Goal: Task Accomplishment & Management: Manage account settings

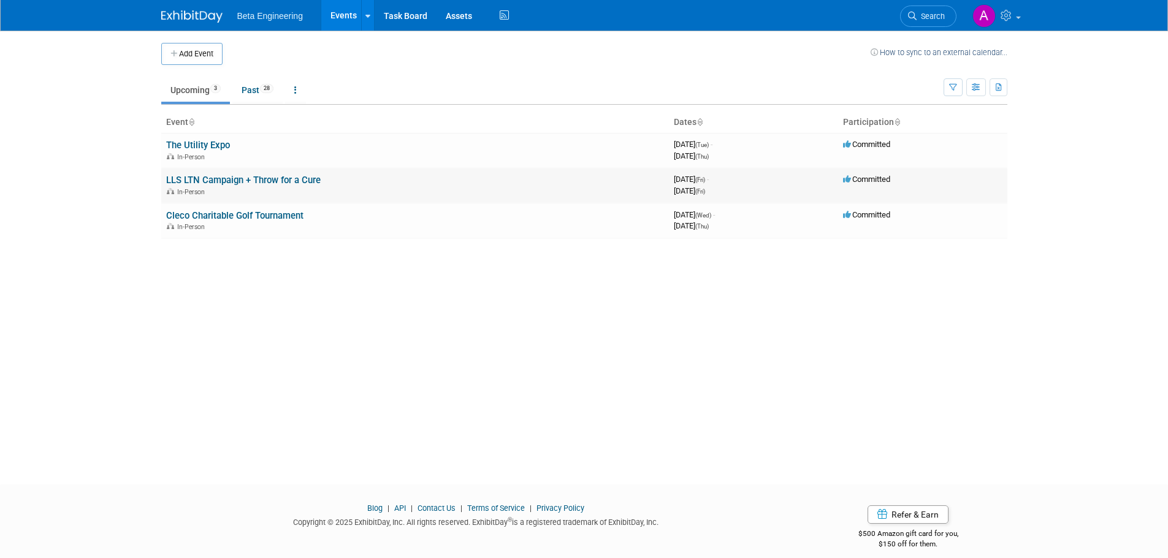
click at [230, 175] on link "LLS LTN Campaign + Throw for a Cure" at bounding box center [243, 180] width 154 height 11
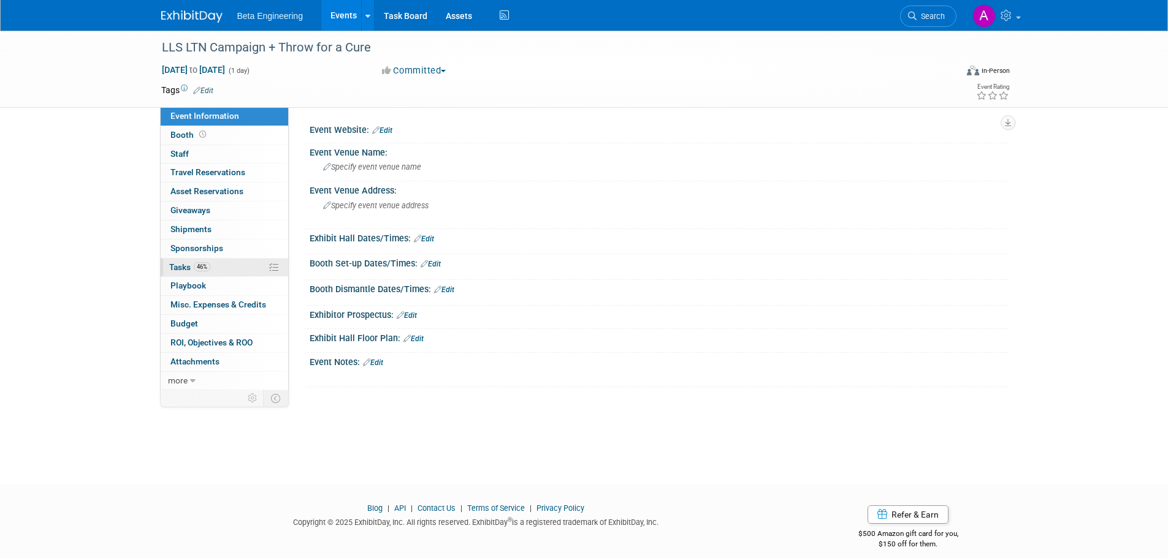
click at [183, 264] on span "Tasks 46%" at bounding box center [189, 267] width 41 height 10
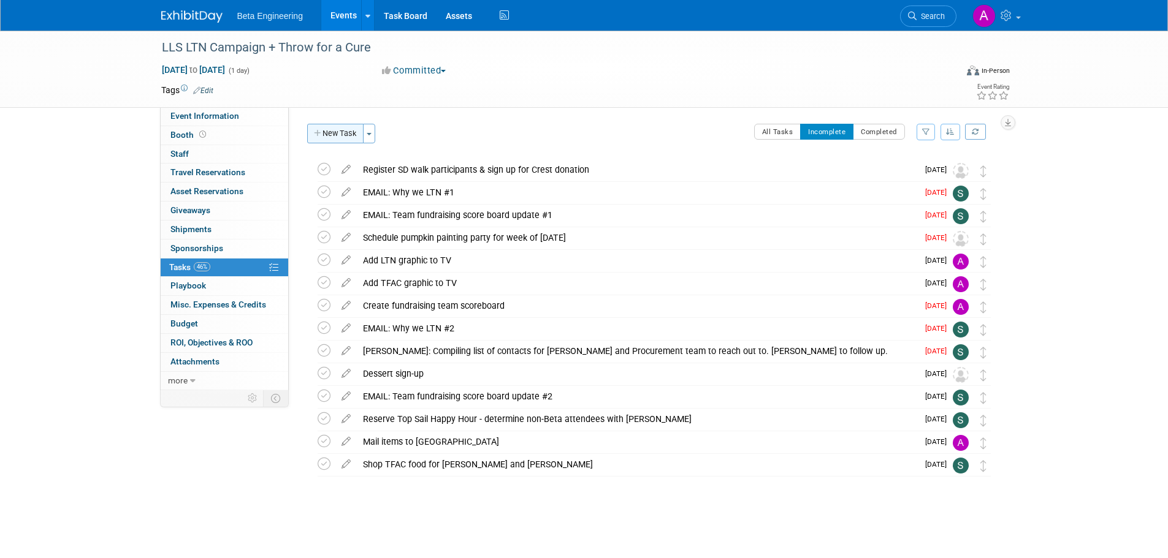
click at [333, 134] on button "New Task" at bounding box center [335, 134] width 56 height 20
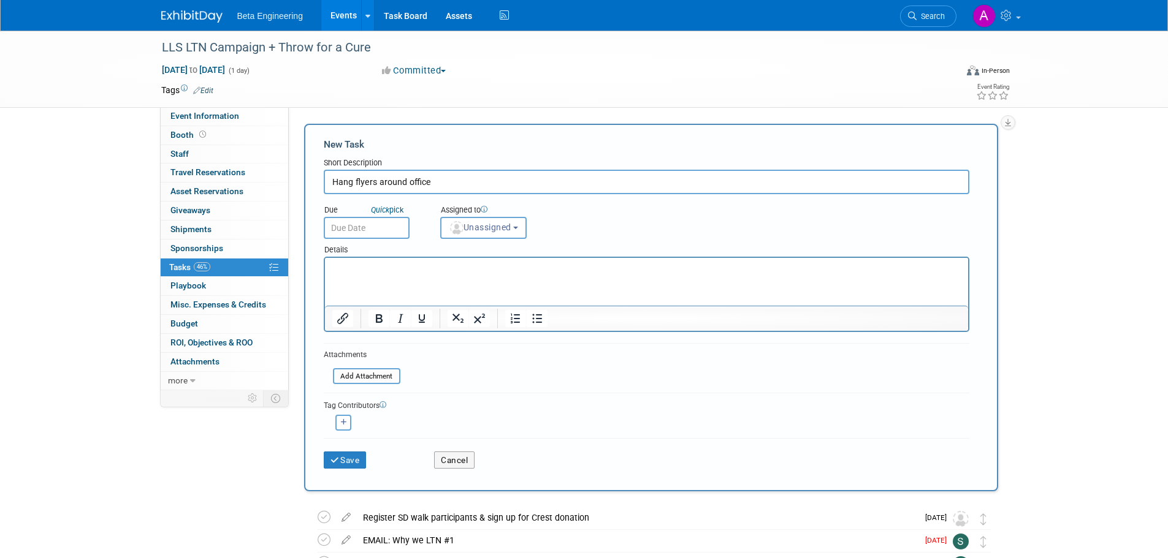
type input "Hang flyers around office"
click at [364, 229] on input "text" at bounding box center [367, 228] width 86 height 22
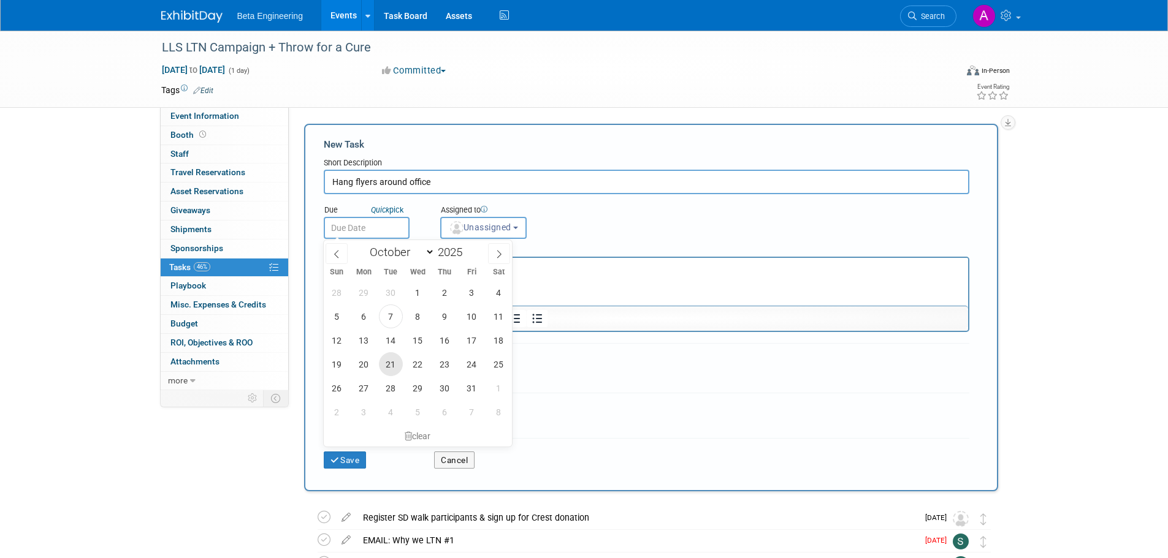
click at [396, 370] on span "21" at bounding box center [391, 364] width 24 height 24
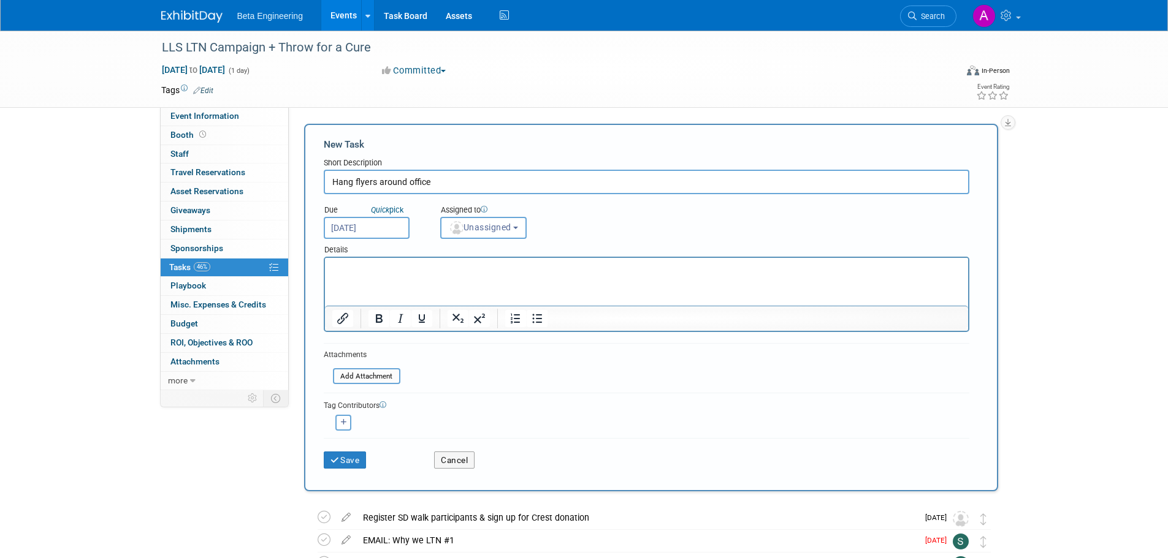
click at [361, 226] on input "Oct 21, 2025" at bounding box center [367, 228] width 86 height 22
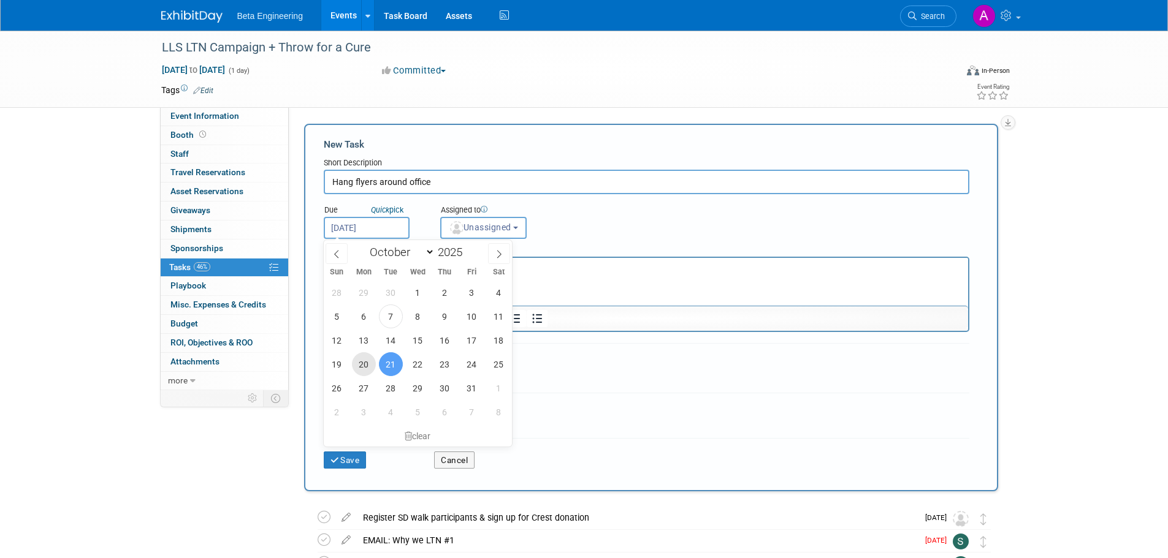
click at [360, 368] on span "20" at bounding box center [364, 364] width 24 height 24
type input "Oct 20, 2025"
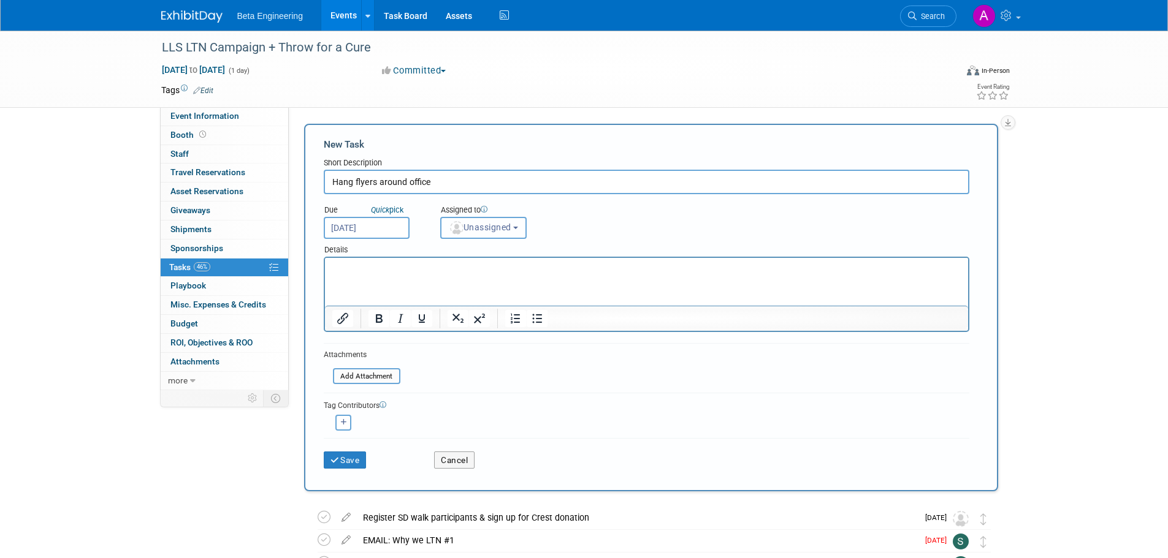
click at [476, 229] on span "Unassigned" at bounding box center [480, 228] width 63 height 10
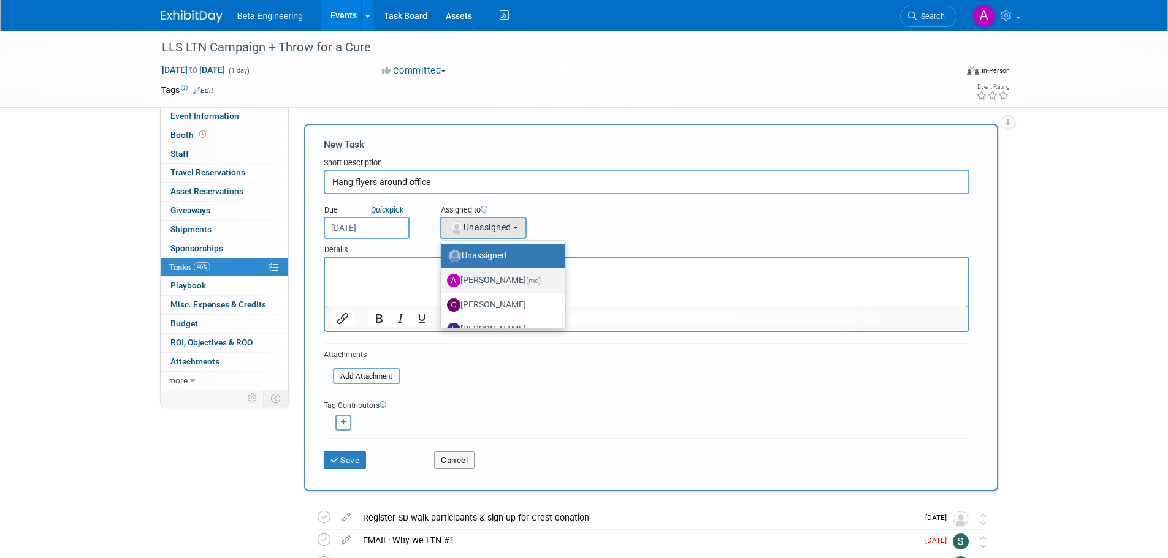
click at [478, 268] on link "Anne Mertens (me)" at bounding box center [503, 280] width 124 height 25
click at [476, 275] on label "Anne Mertens (me)" at bounding box center [500, 281] width 106 height 20
click at [443, 275] on input "Anne Mertens (me)" at bounding box center [439, 279] width 8 height 8
select select "6ff3d987-10bc-4a7b-8953-bf24971659f4"
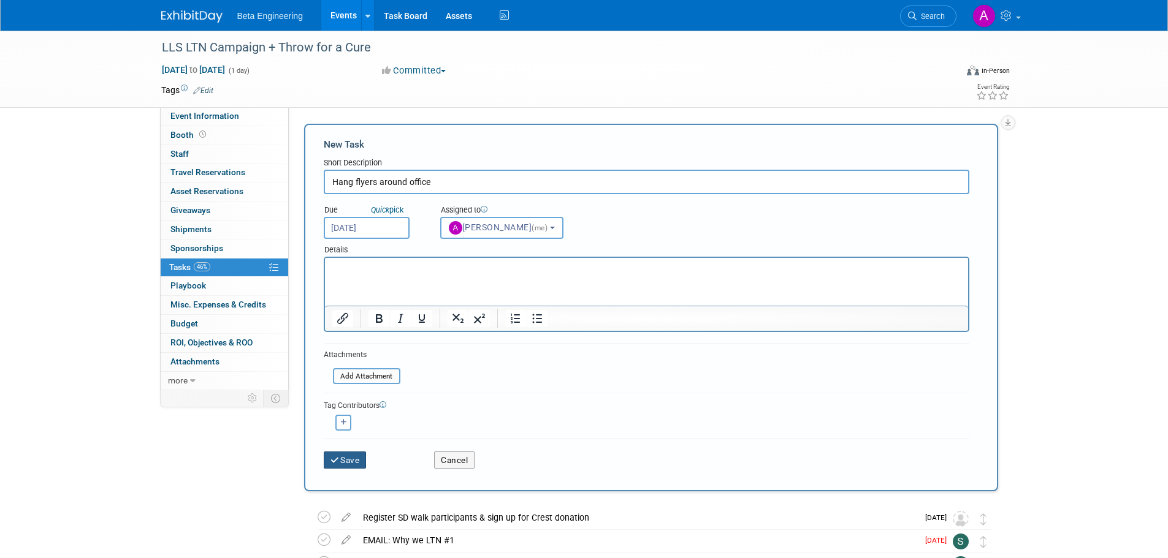
click at [356, 457] on button "Save" at bounding box center [345, 460] width 43 height 17
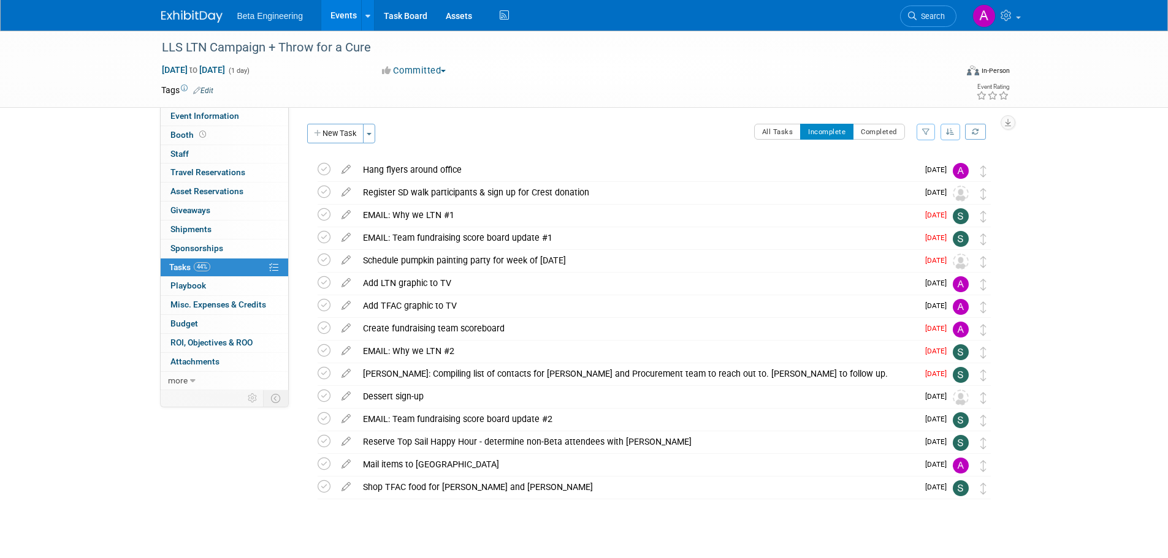
click at [946, 137] on button "button" at bounding box center [950, 132] width 20 height 17
click at [908, 189] on link "By Due Date" at bounding box center [916, 188] width 88 height 17
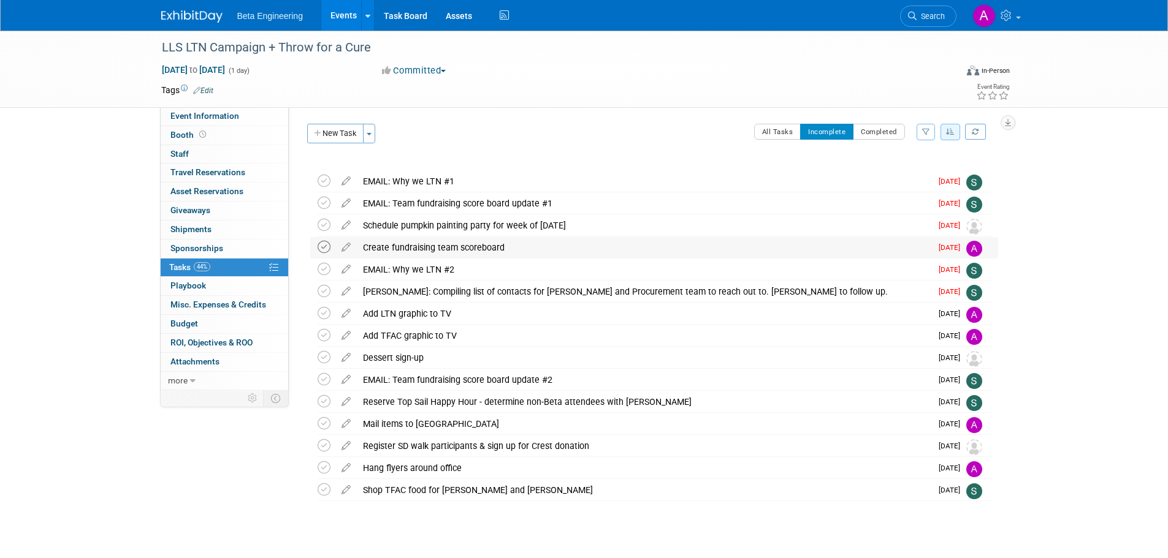
click at [323, 245] on icon at bounding box center [324, 247] width 13 height 13
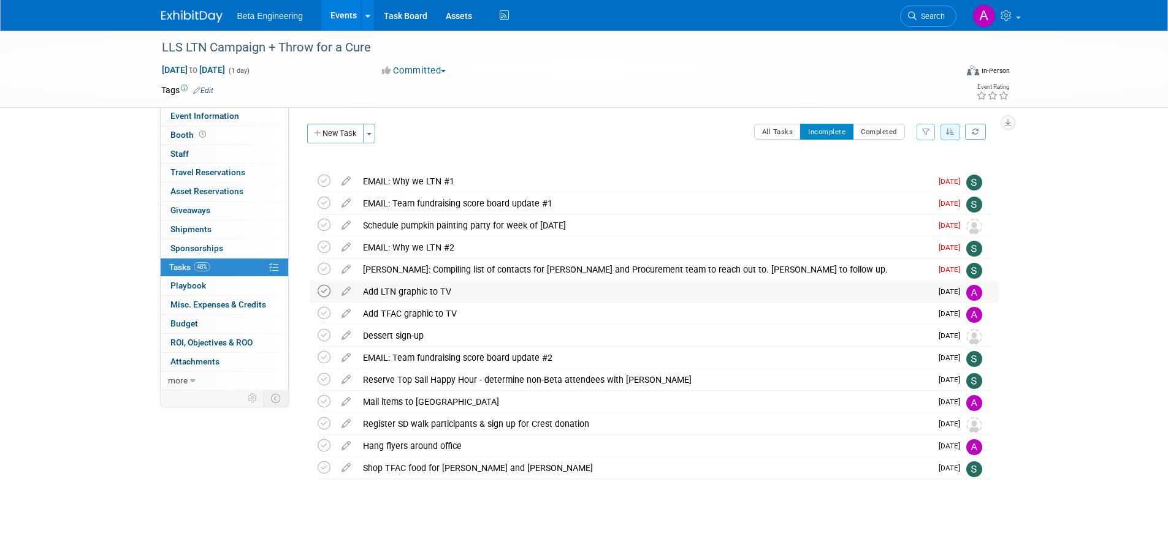
click at [323, 292] on icon at bounding box center [324, 291] width 13 height 13
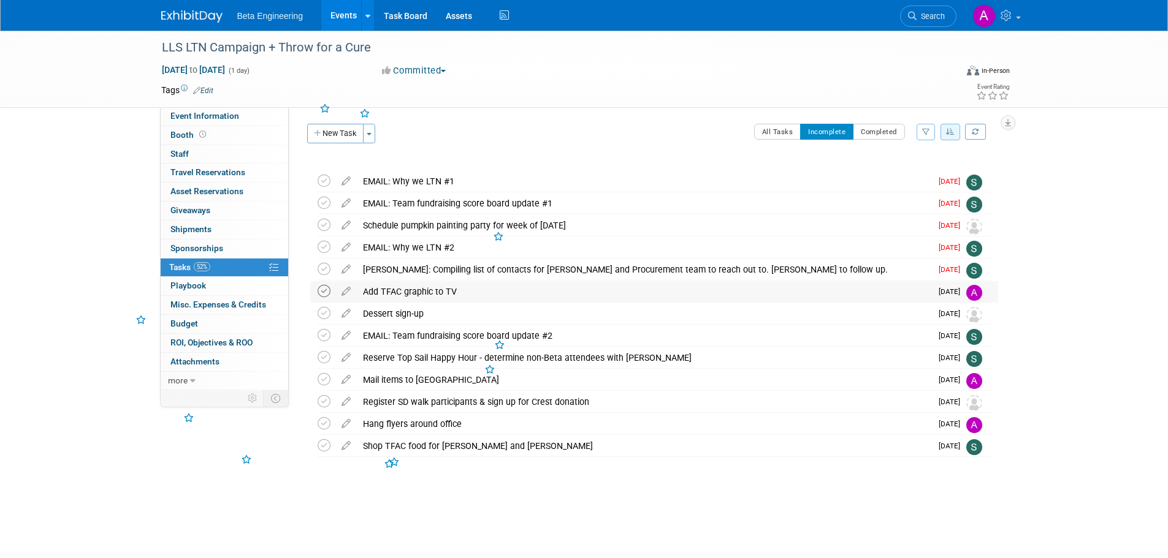
click at [324, 292] on icon at bounding box center [324, 291] width 13 height 13
